Goal: Feedback & Contribution: Submit feedback/report problem

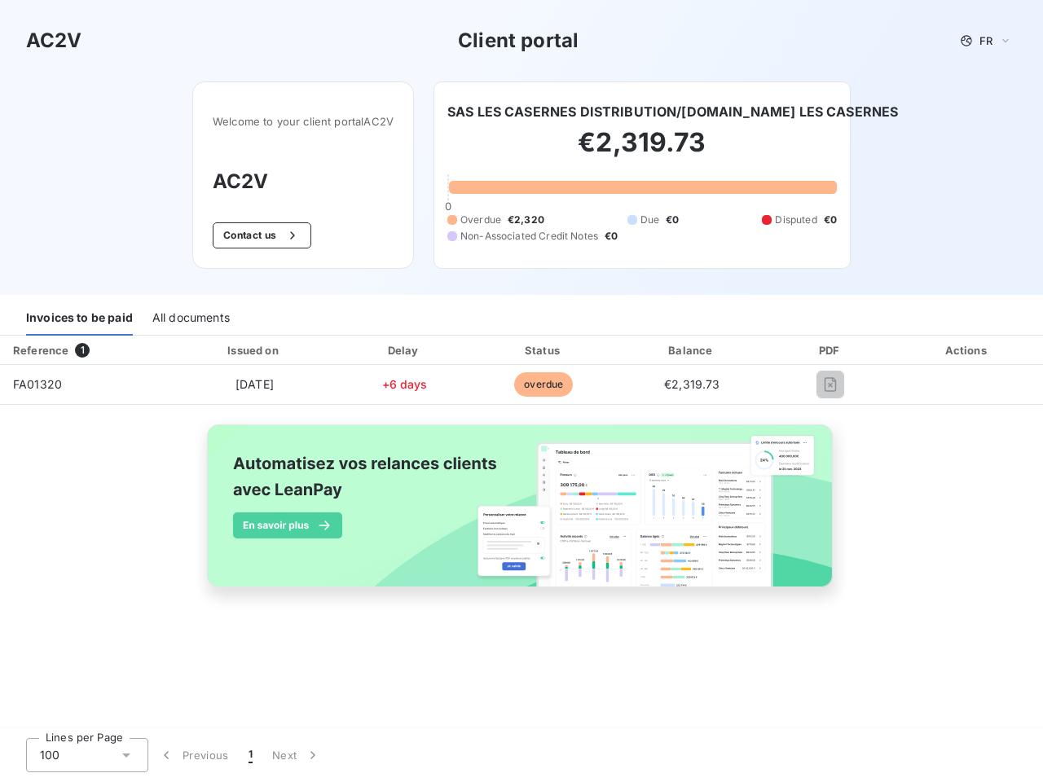
click at [986, 41] on span "FR" at bounding box center [985, 40] width 13 height 13
click at [260, 235] on button "Contact us" at bounding box center [262, 235] width 99 height 26
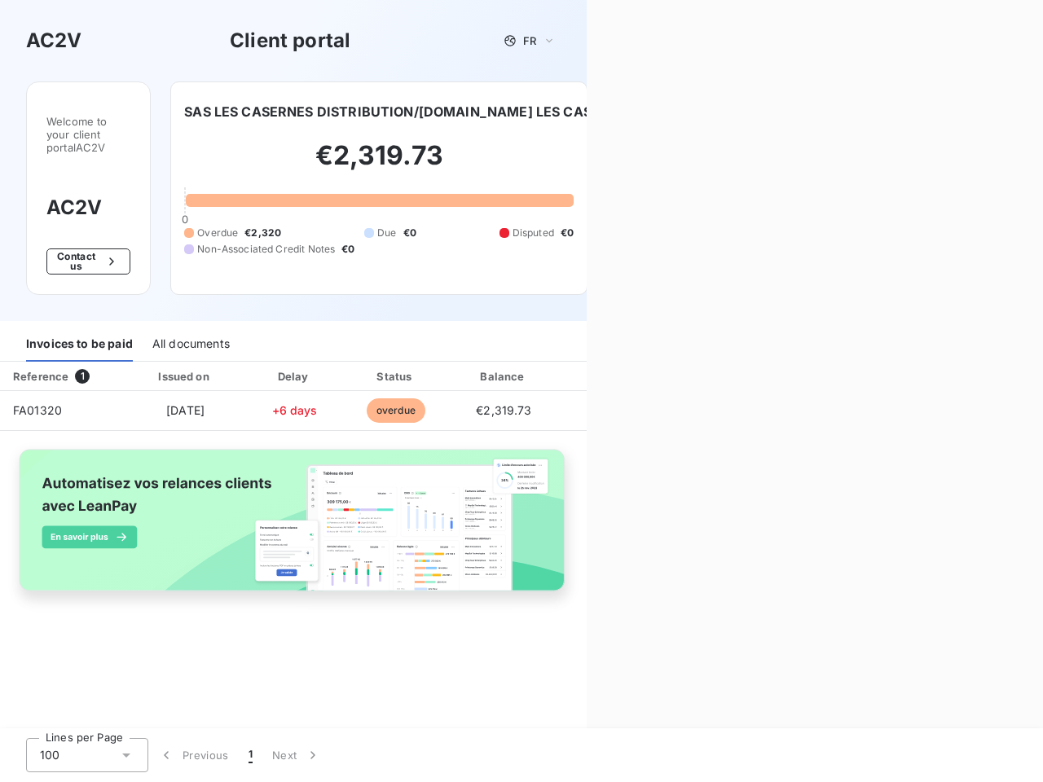
click at [653, 112] on div "Contact us Fill out the form below, and a member of our team will get back to y…" at bounding box center [815, 391] width 456 height 782
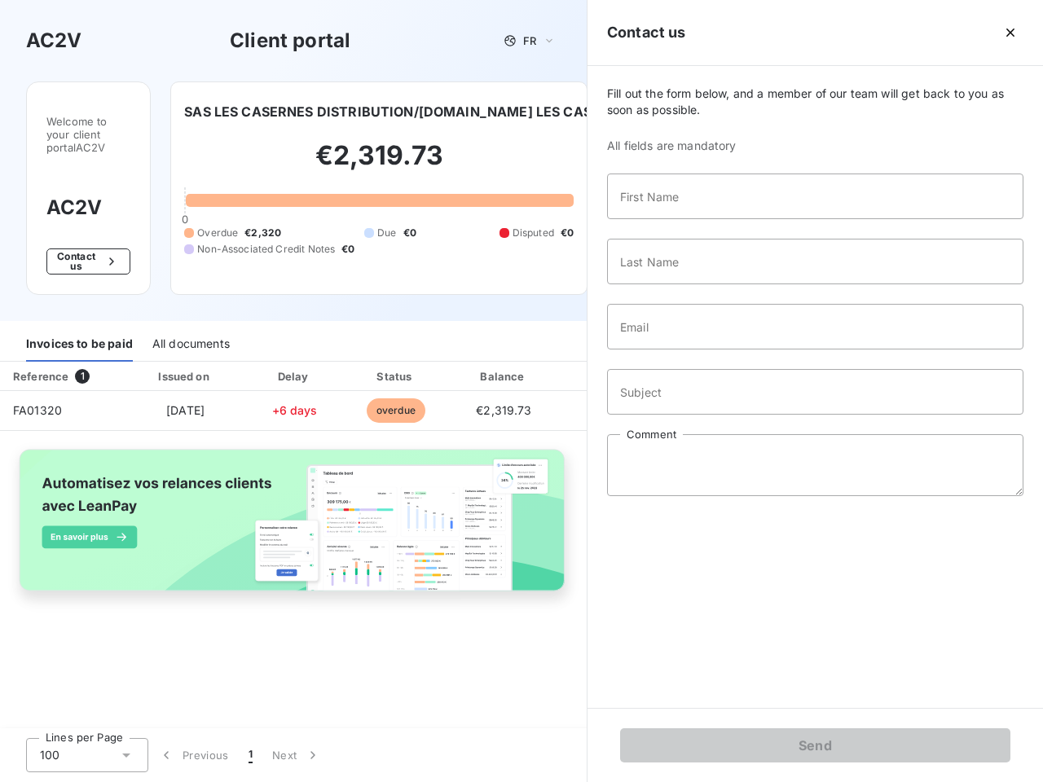
click at [79, 319] on div "Welcome to your client portal AC2V AC2V Contact us SAS LES CASERNES DISTRIBUTIO…" at bounding box center [293, 201] width 587 height 240
click at [190, 319] on div "Welcome to your client portal AC2V AC2V Contact us SAS LES CASERNES DISTRIBUTIO…" at bounding box center [293, 201] width 587 height 240
click at [86, 350] on div "Invoices to be paid" at bounding box center [79, 345] width 107 height 34
click at [253, 350] on div "Invoices to be paid All documents" at bounding box center [293, 345] width 587 height 34
click at [404, 350] on div "Invoices to be paid All documents" at bounding box center [293, 345] width 587 height 34
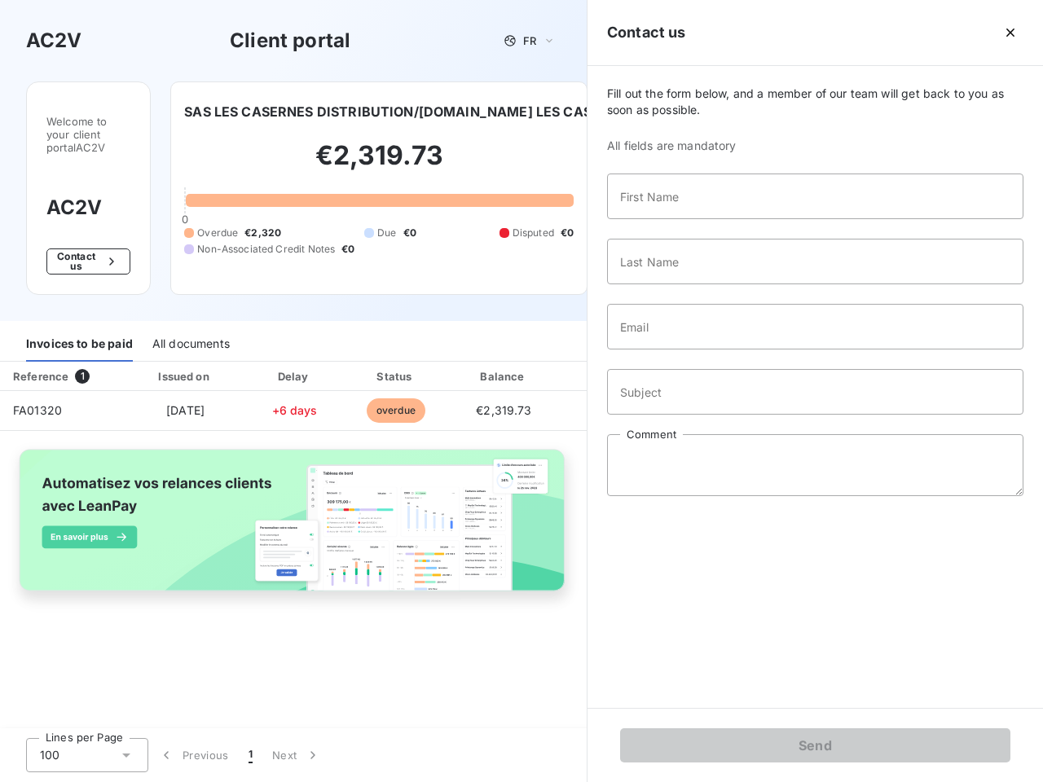
click at [543, 350] on div "Invoices to be paid All documents" at bounding box center [293, 345] width 587 height 34
click at [692, 350] on div "Fill out the form below, and a member of our team will get back to you as soon …" at bounding box center [814, 387] width 455 height 642
